Goal: Submit feedback/report problem: Submit feedback/report problem

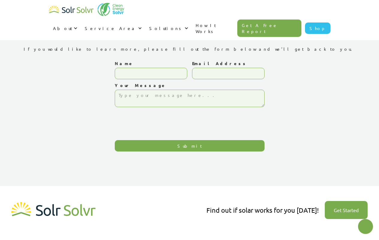
type textarea "x"
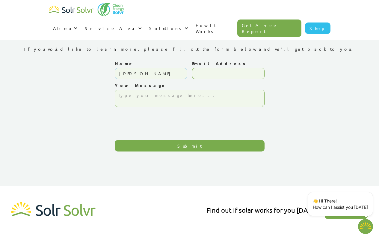
type input "Amy Collett"
type input "amy.collett@bizwell.org"
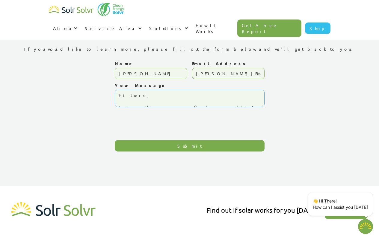
scroll to position [39, 0]
type textarea "Hi there, I hope this message finds you well! I wanted to follow up and see if …"
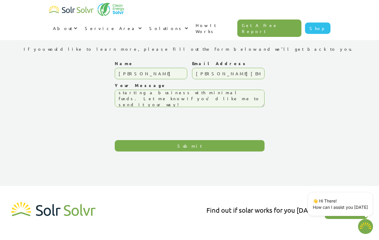
click at [189, 145] on input "Submit" at bounding box center [190, 145] width 150 height 11
type input "Please wait..."
type textarea "x"
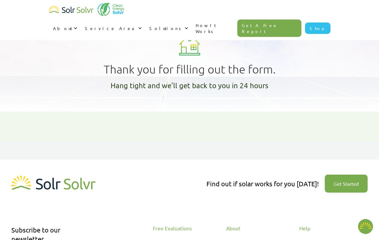
type textarea "x"
